Goal: Complete application form: Complete application form

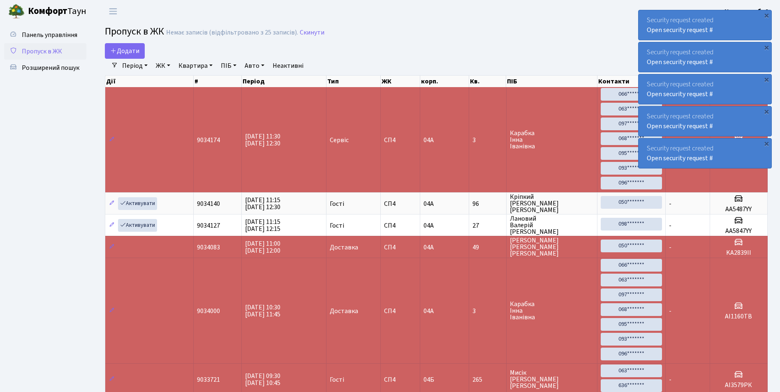
select select "25"
click at [125, 50] on span "Додати" at bounding box center [124, 50] width 29 height 9
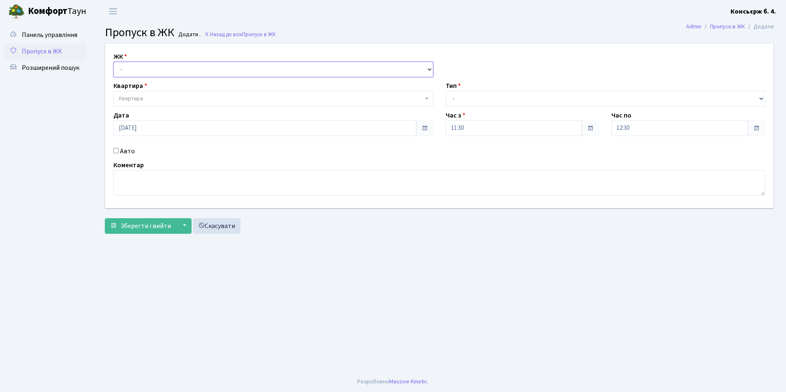
click at [128, 67] on select "- СП4, Столичне шосе, 5" at bounding box center [273, 70] width 320 height 16
select select "325"
click at [113, 62] on select "- СП4, Столичне шосе, 5" at bounding box center [273, 70] width 320 height 16
select select
click at [125, 97] on span "Квартира" at bounding box center [131, 99] width 24 height 8
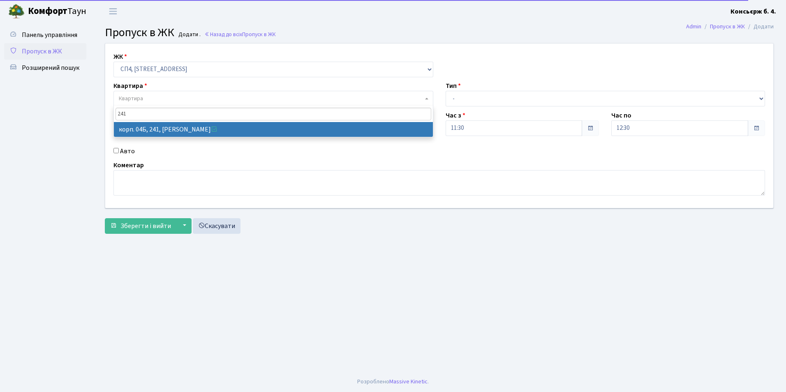
type input "241"
select select "21269"
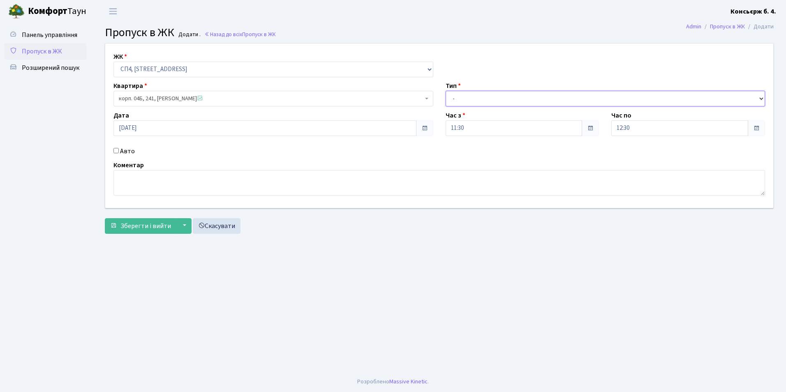
click at [461, 98] on select "- Доставка Таксі Гості Сервіс" at bounding box center [606, 99] width 320 height 16
select select "1"
click at [446, 91] on select "- Доставка Таксі Гості Сервіс" at bounding box center [606, 99] width 320 height 16
click at [113, 150] on input "Авто" at bounding box center [115, 150] width 5 height 5
checkbox input "true"
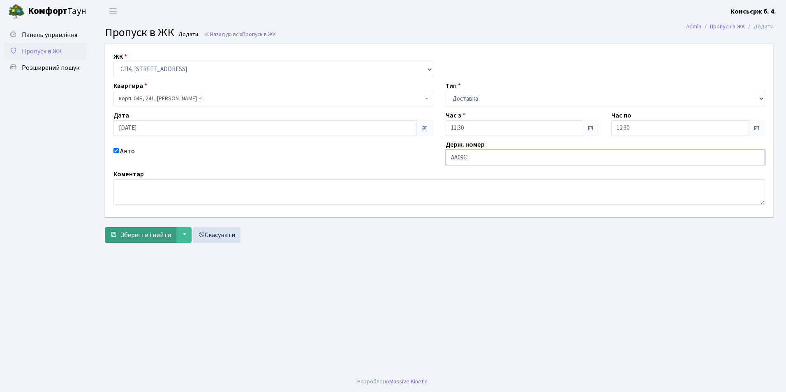
type input "АА09ЄІ"
click at [167, 237] on span "Зберегти і вийти" at bounding box center [145, 235] width 51 height 9
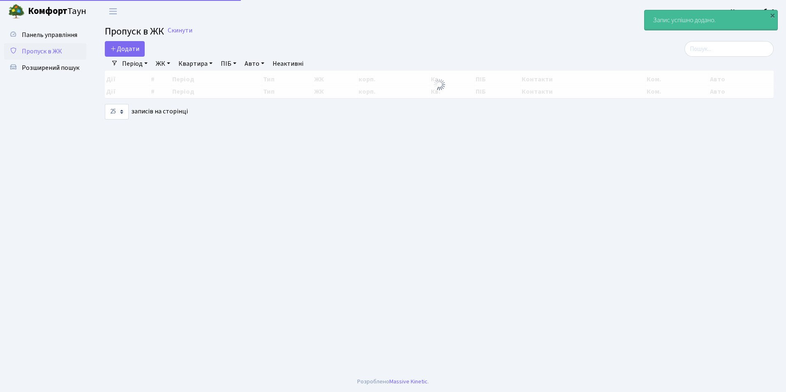
select select "25"
